Goal: Task Accomplishment & Management: Use online tool/utility

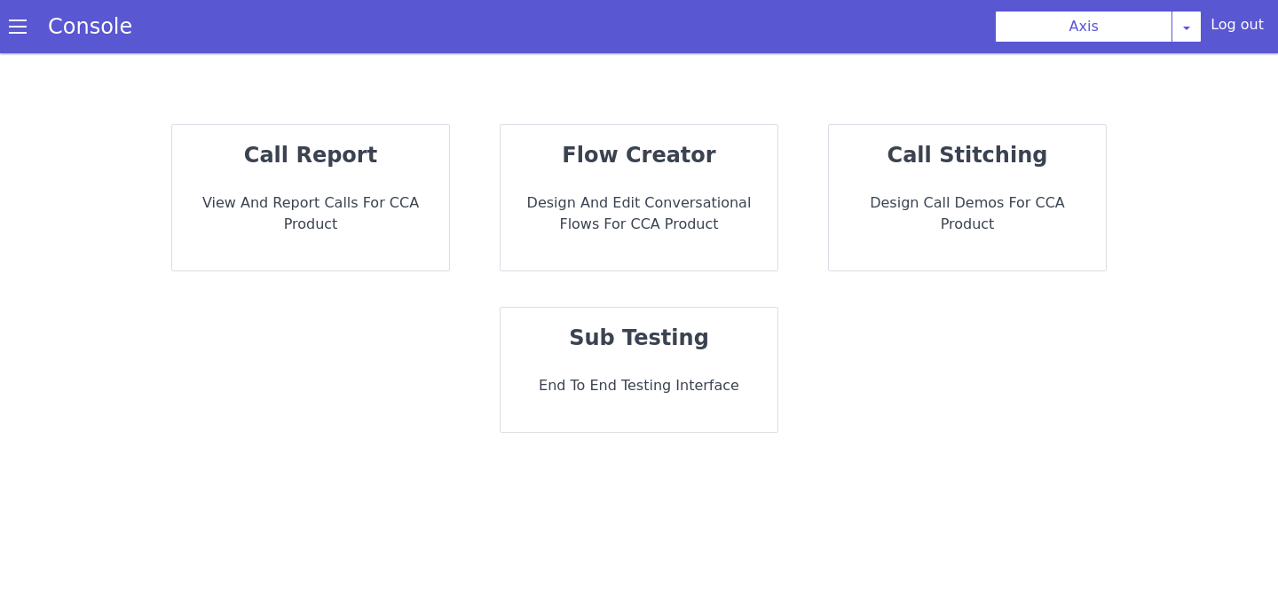
click at [589, 199] on p "Design and Edit Conversational flows for CCA Product" at bounding box center [551, 290] width 75 height 252
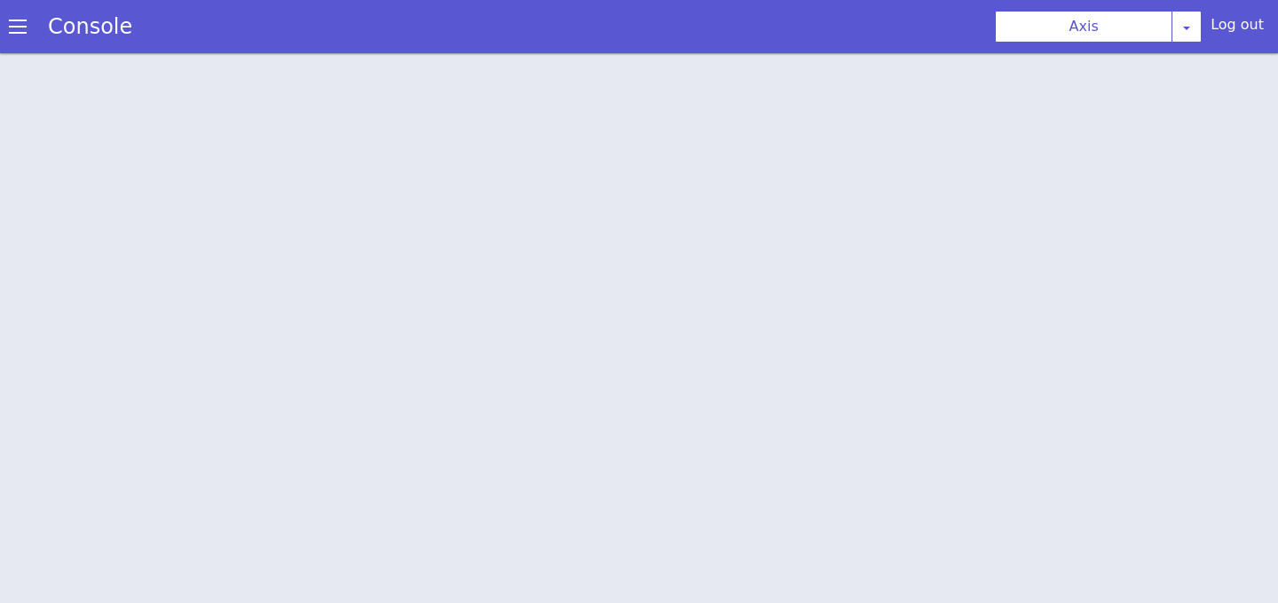
scroll to position [5, 0]
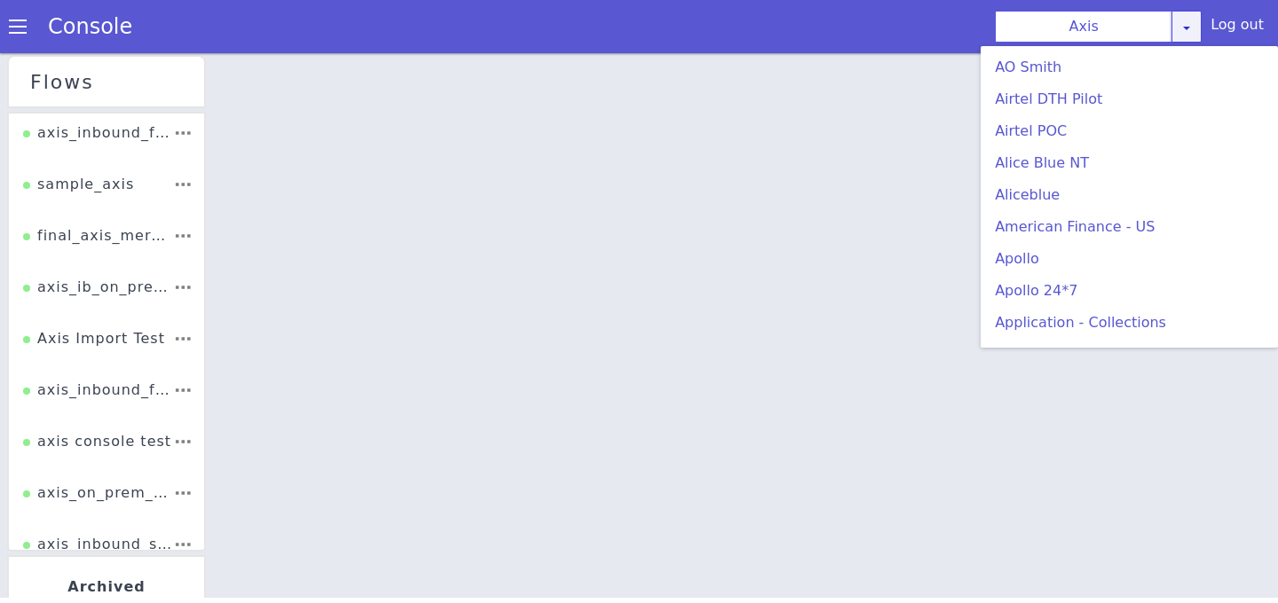
click at [1201, 27] on div "Axis AO Smith Airtel DTH Pilot Airtel POC Alice Blue NT Aliceblue American Fina…" at bounding box center [1098, 27] width 207 height 32
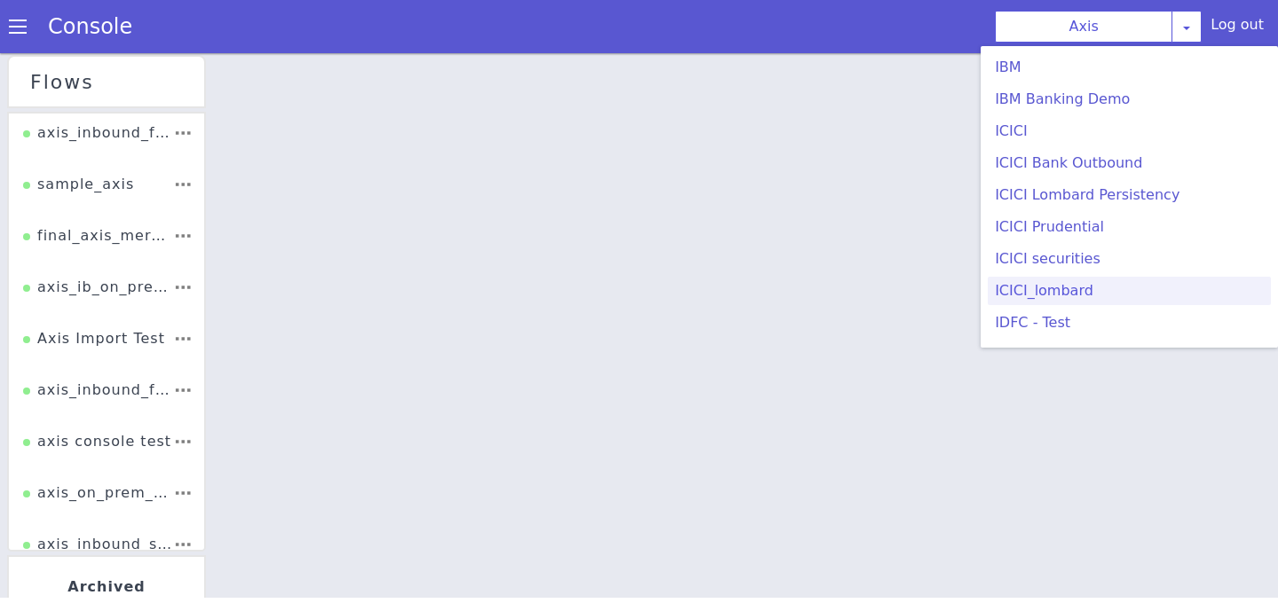
scroll to position [294, 0]
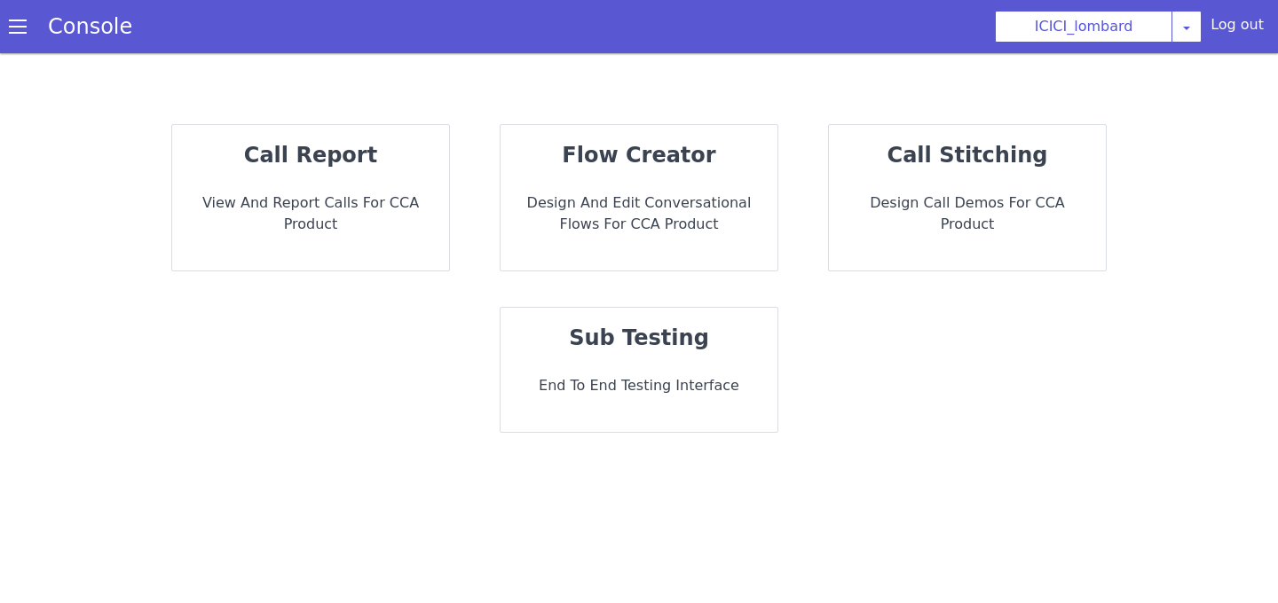
click at [583, 162] on strong "flow creator" at bounding box center [639, 155] width 154 height 25
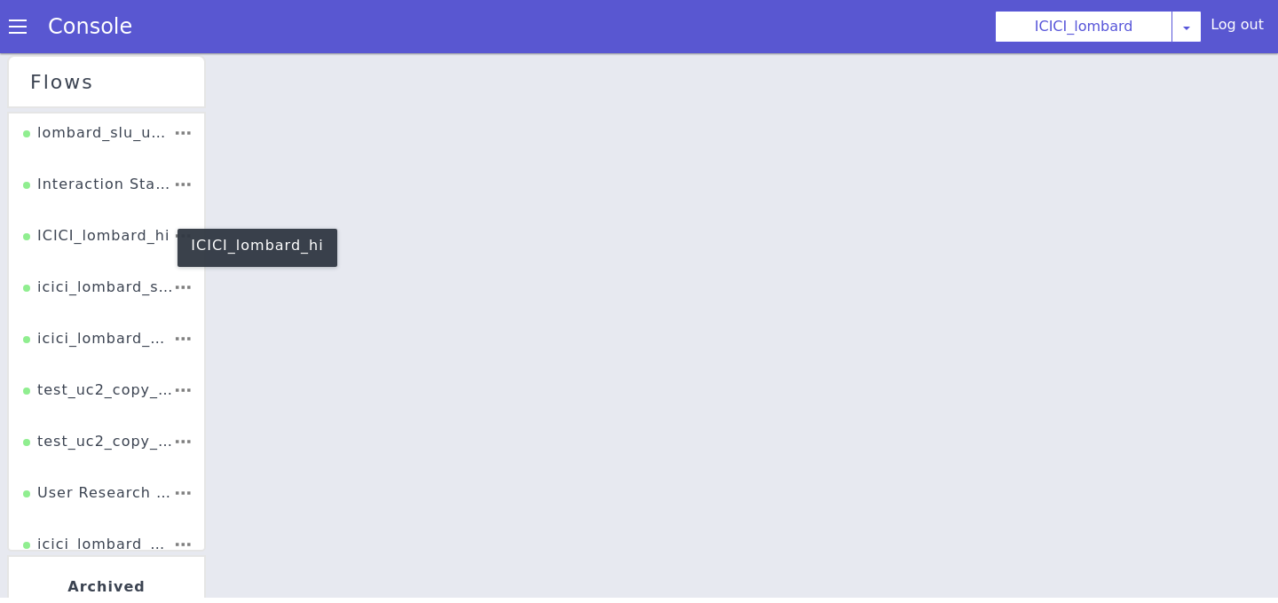
click at [131, 235] on div "ICICI_lombard_hi" at bounding box center [96, 242] width 146 height 34
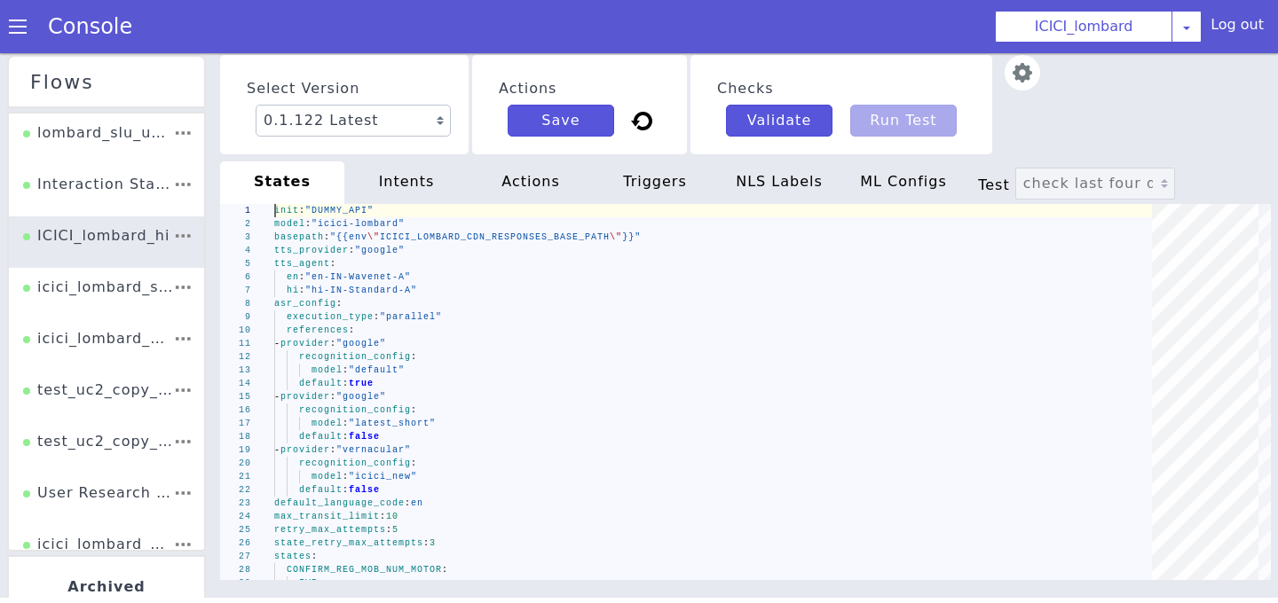
click at [737, 174] on div "NLS Labels" at bounding box center [779, 183] width 124 height 43
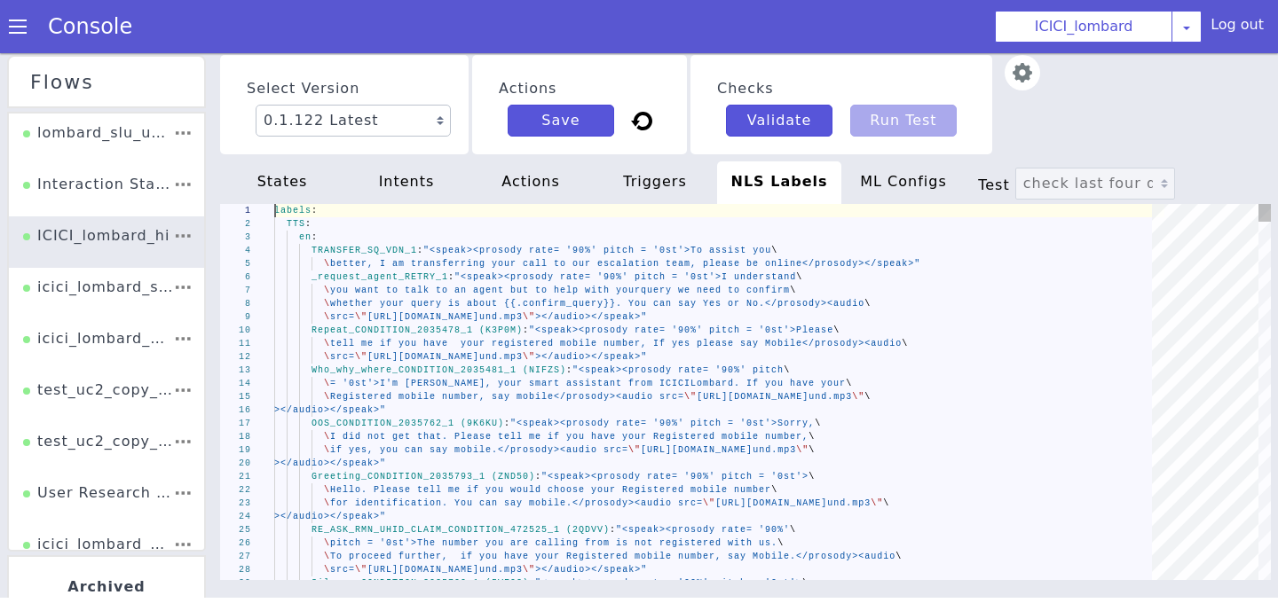
scroll to position [0, 99]
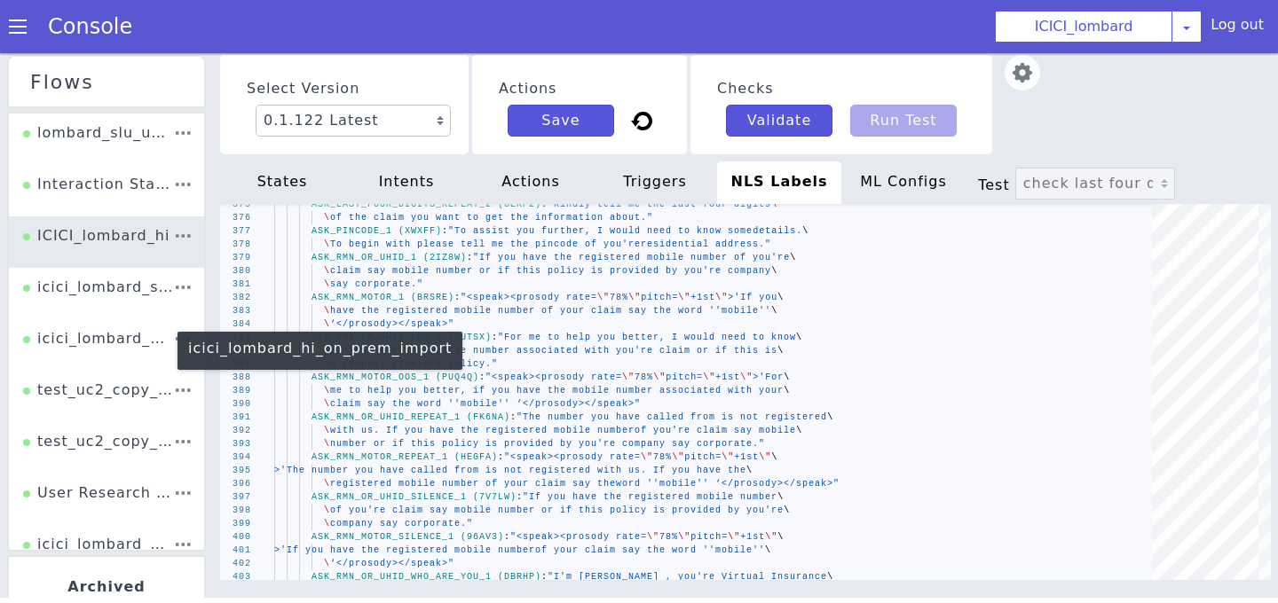
click at [131, 343] on div "icici_lombard_hi_on_prem_import" at bounding box center [98, 345] width 150 height 34
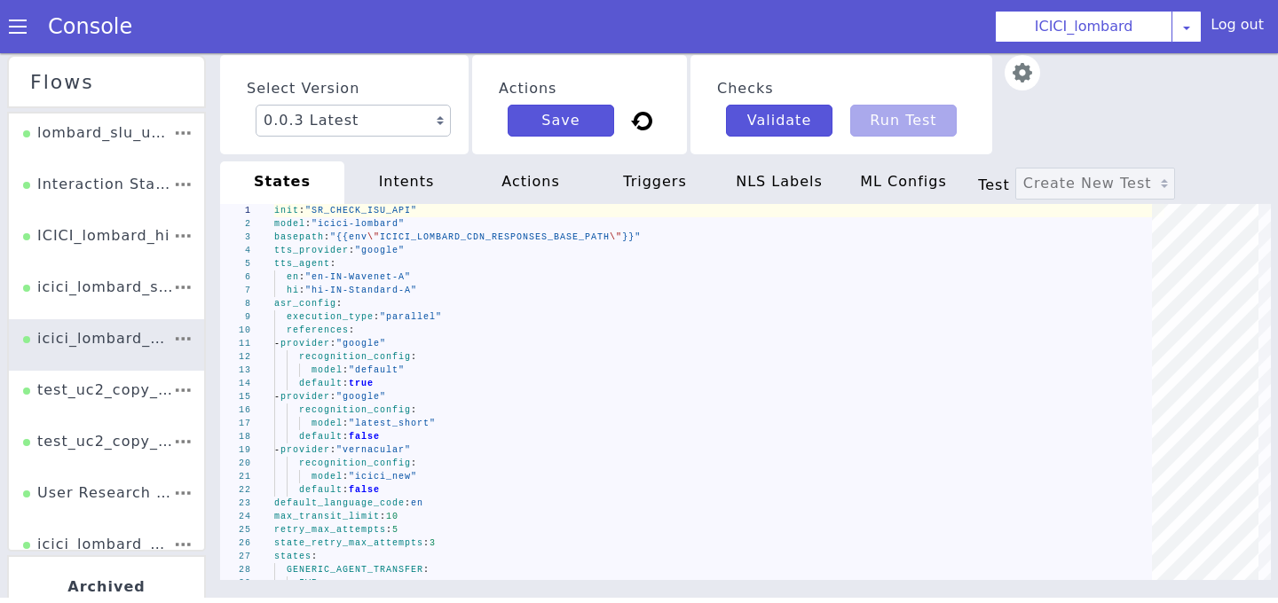
click at [787, 187] on div "NLS Labels" at bounding box center [779, 183] width 124 height 43
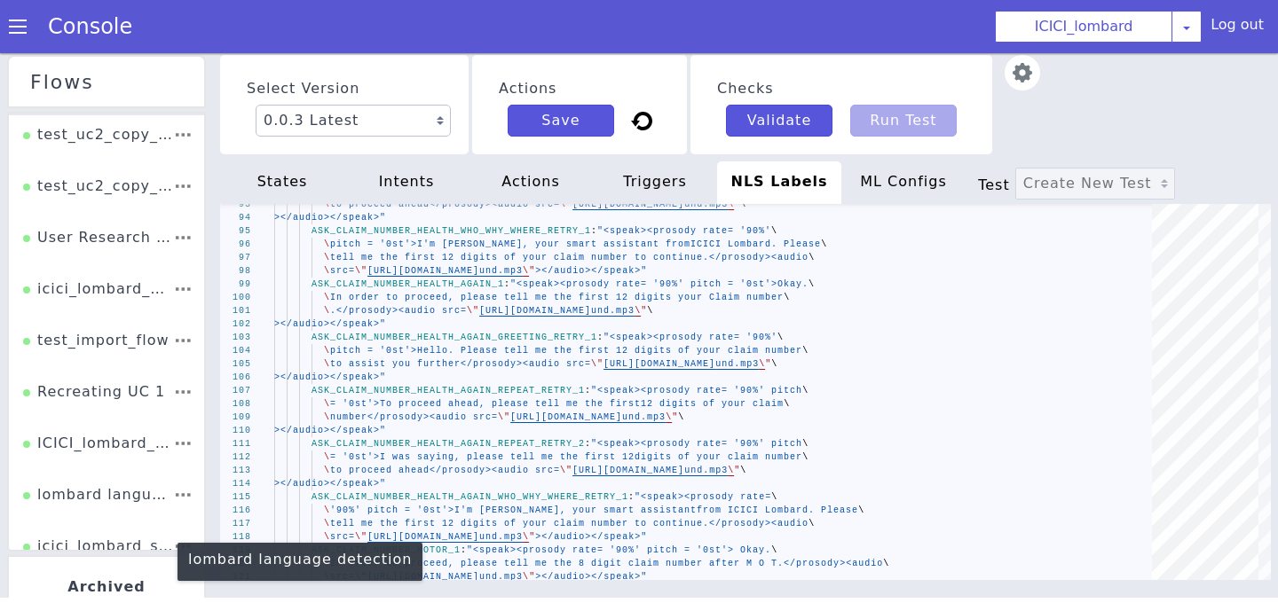
scroll to position [257, 0]
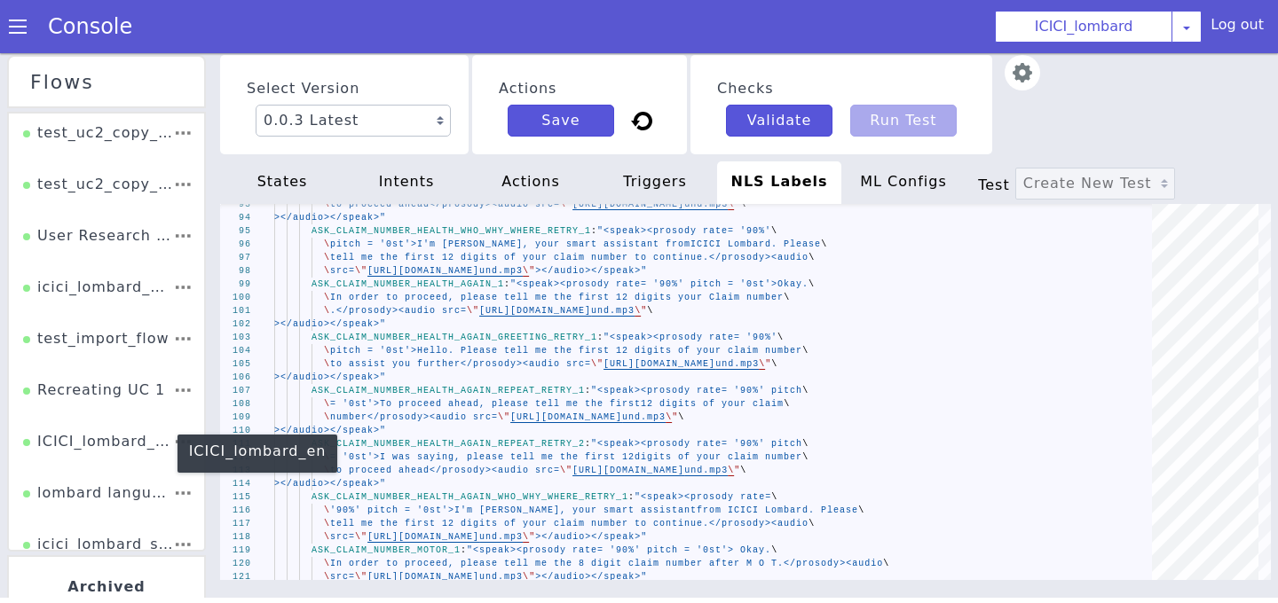
click at [109, 445] on div "ICICI_lombard_en" at bounding box center [98, 448] width 150 height 34
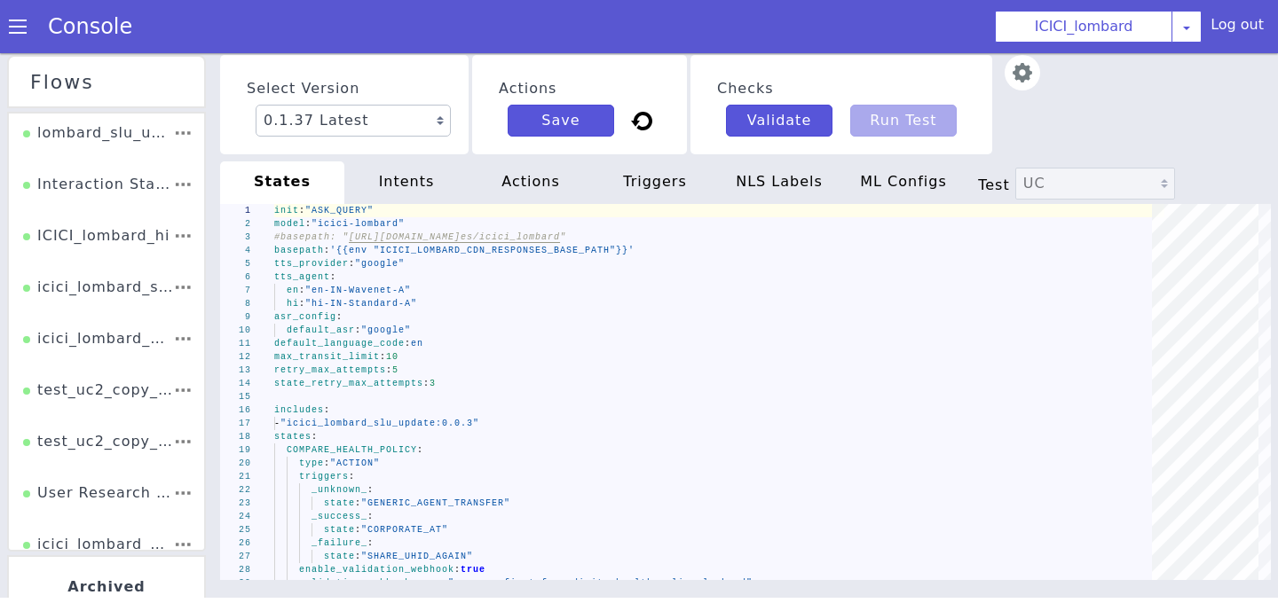
click at [792, 184] on div "NLS Labels" at bounding box center [779, 183] width 124 height 43
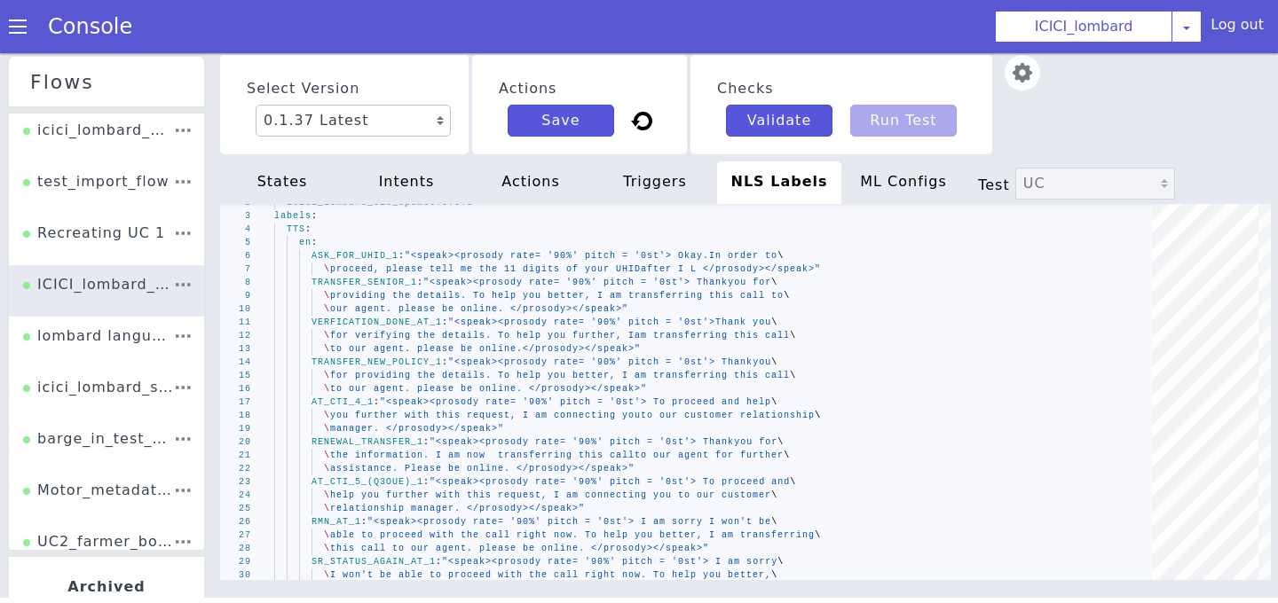
scroll to position [443, 0]
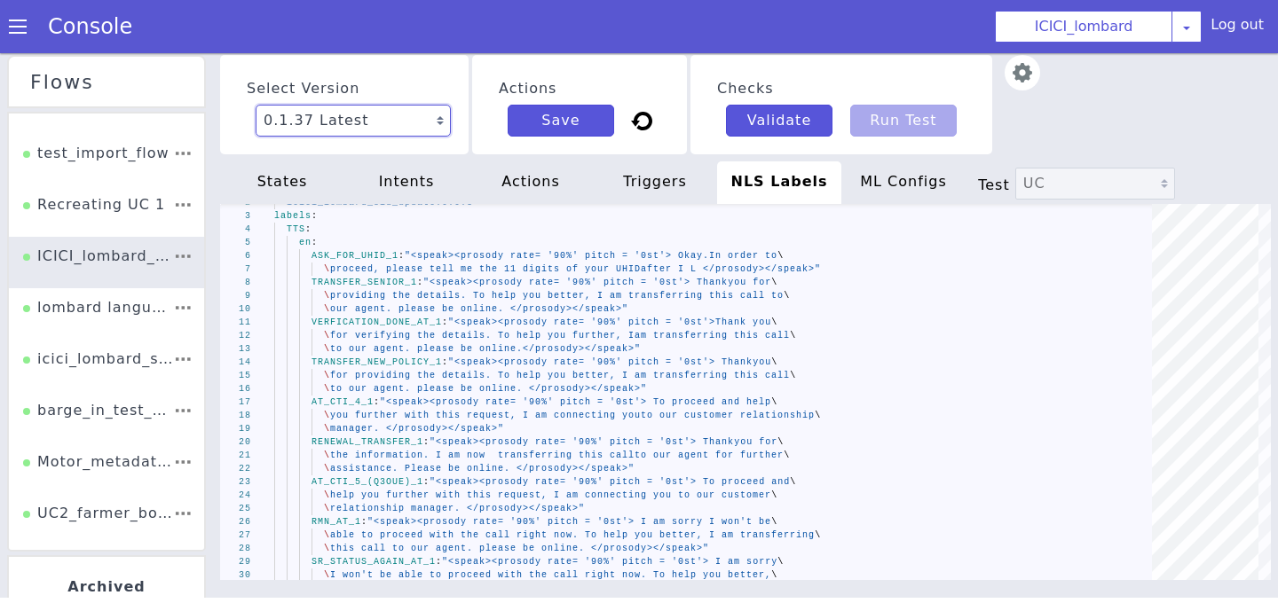
click at [401, 122] on select "0.1.37 Latest 0.1.36 0.1.35 0.1.34 0.1.33 0.1.32 0.1.31 0.1.30 0.1.29 0.1.28 0.…" at bounding box center [353, 121] width 195 height 32
click at [421, 129] on select "0.1.37 Latest 0.1.36 0.1.35 0.1.34 0.1.33 0.1.32 0.1.31 0.1.30 0.1.29 0.1.28 0.…" at bounding box center [353, 121] width 195 height 32
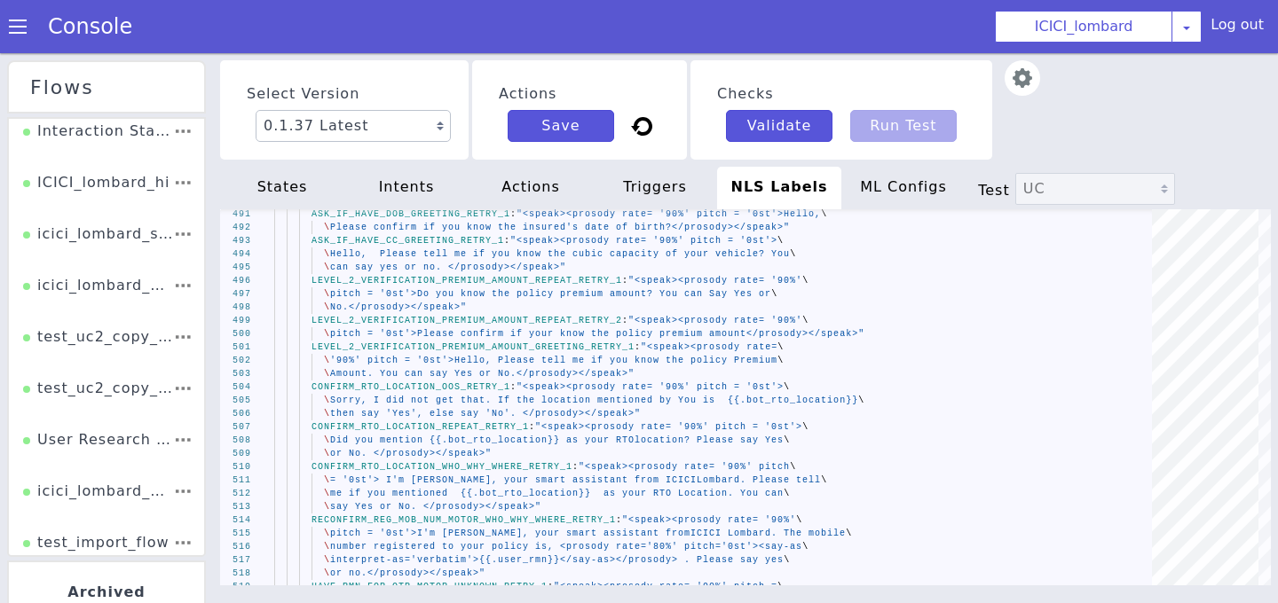
scroll to position [573, 0]
